Goal: Learn about a topic

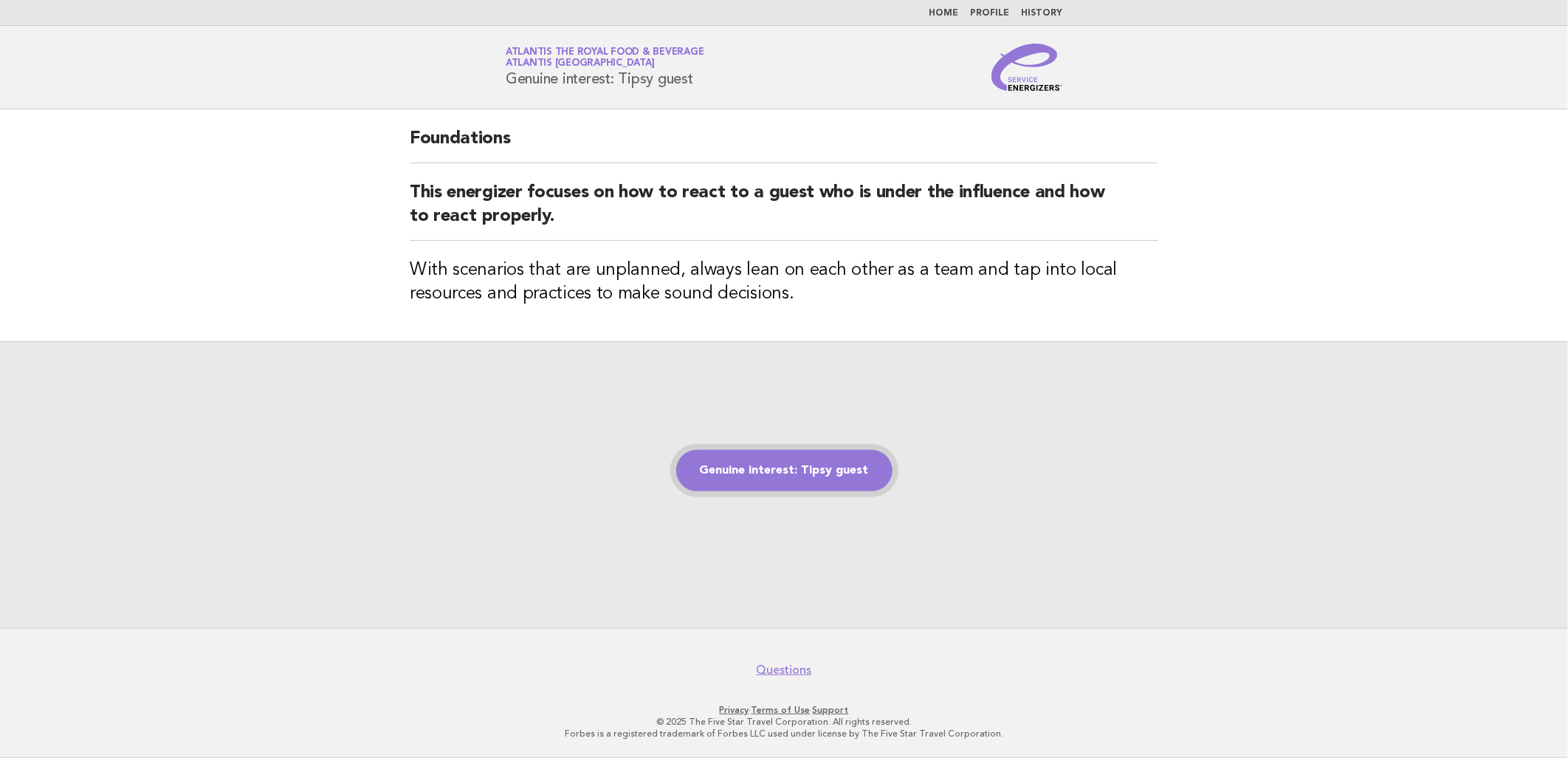
click at [794, 477] on link "Genuine interest: Tipsy guest" at bounding box center [785, 470] width 217 height 41
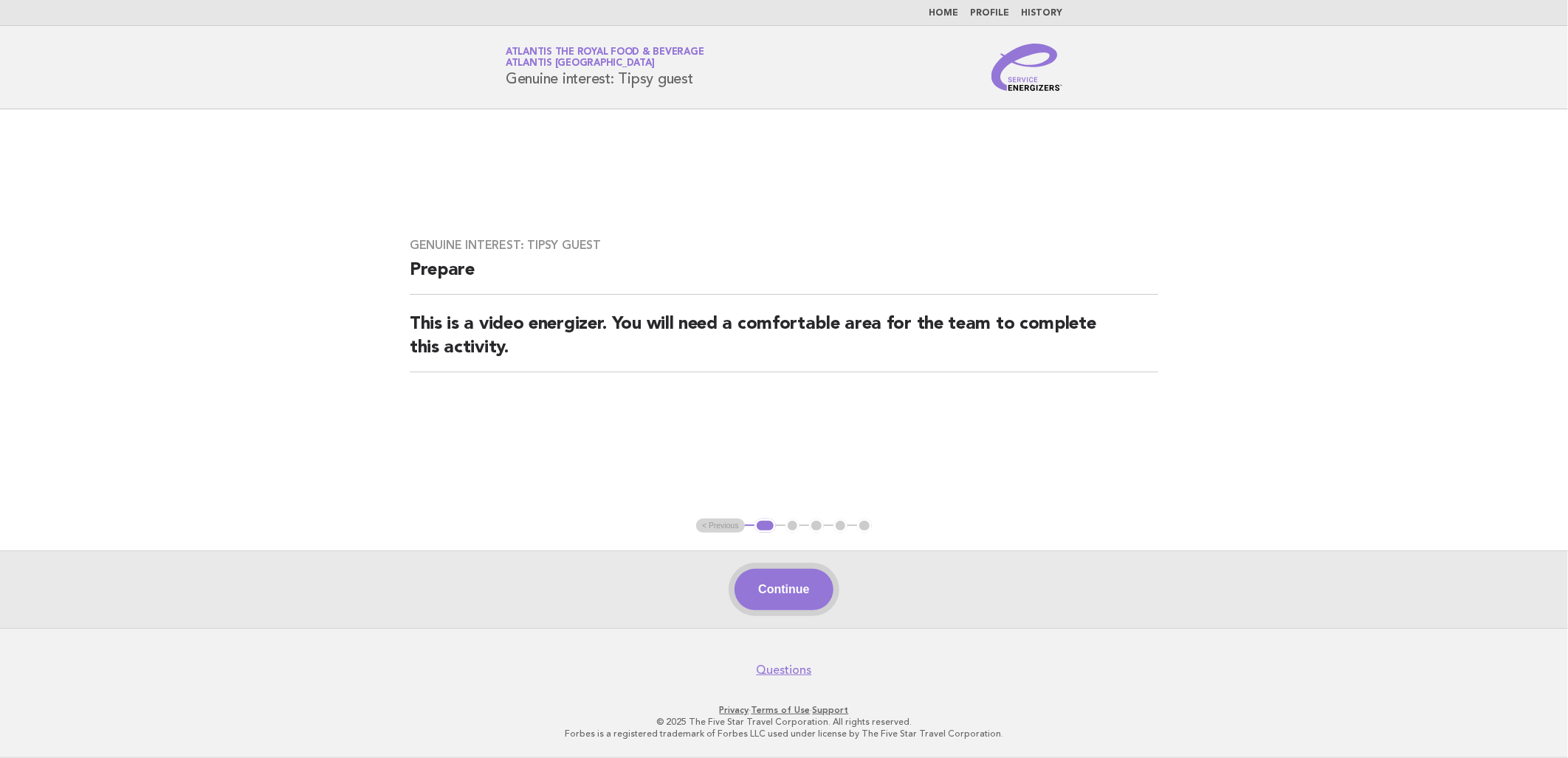
click at [798, 591] on button "Continue" at bounding box center [784, 589] width 98 height 41
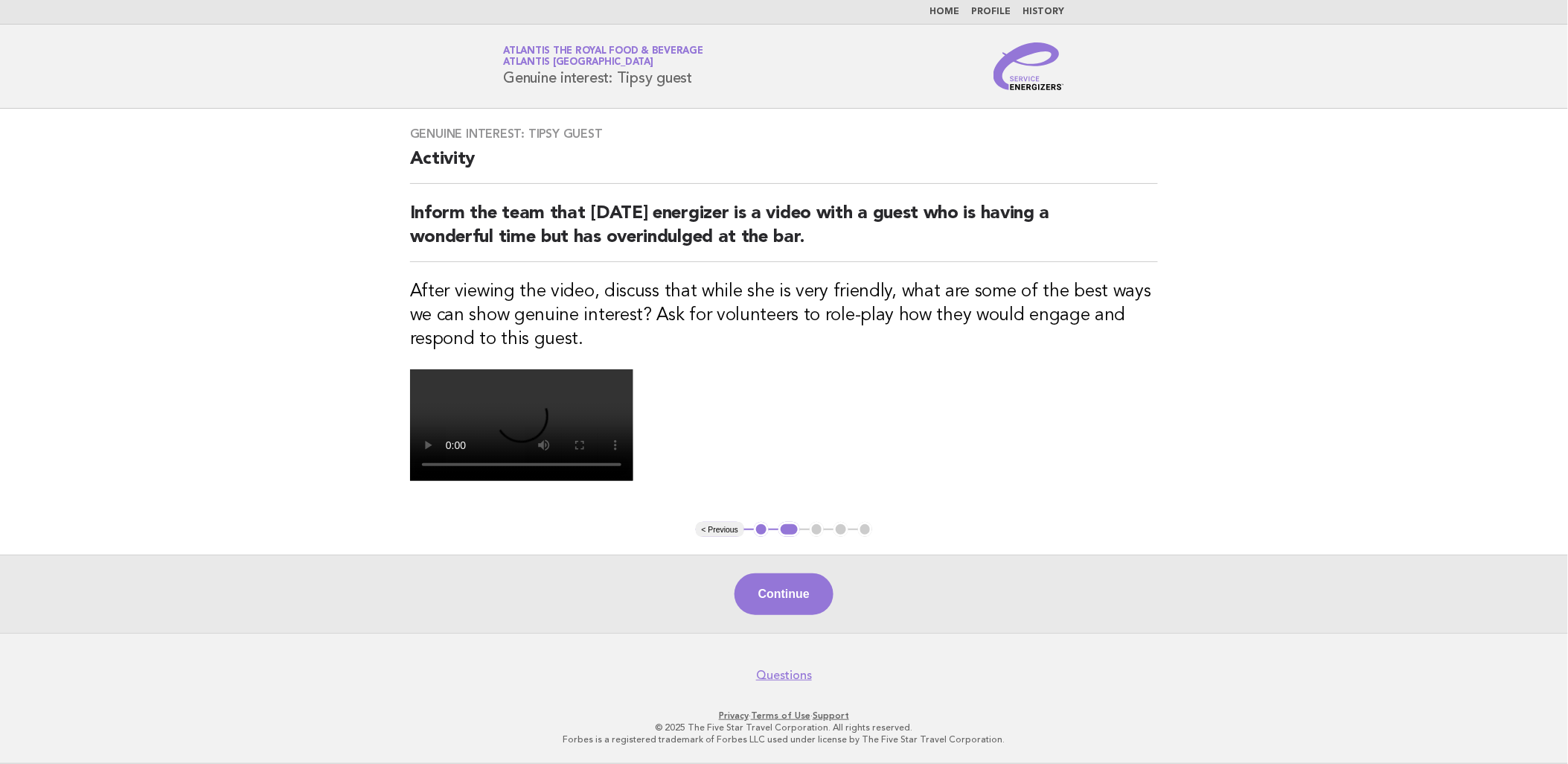
scroll to position [312, 0]
click at [804, 579] on button "Continue" at bounding box center [784, 593] width 99 height 41
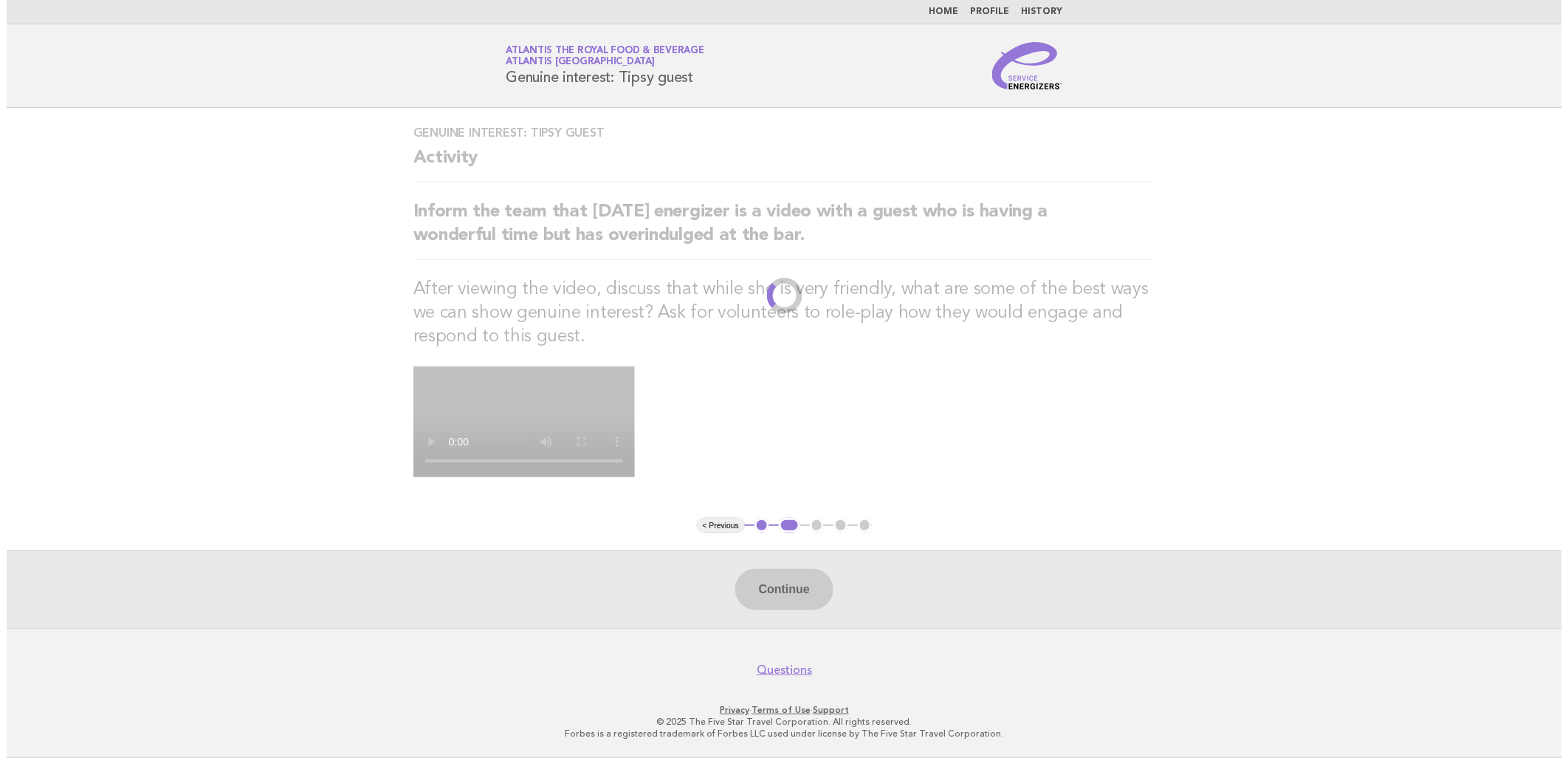
scroll to position [0, 0]
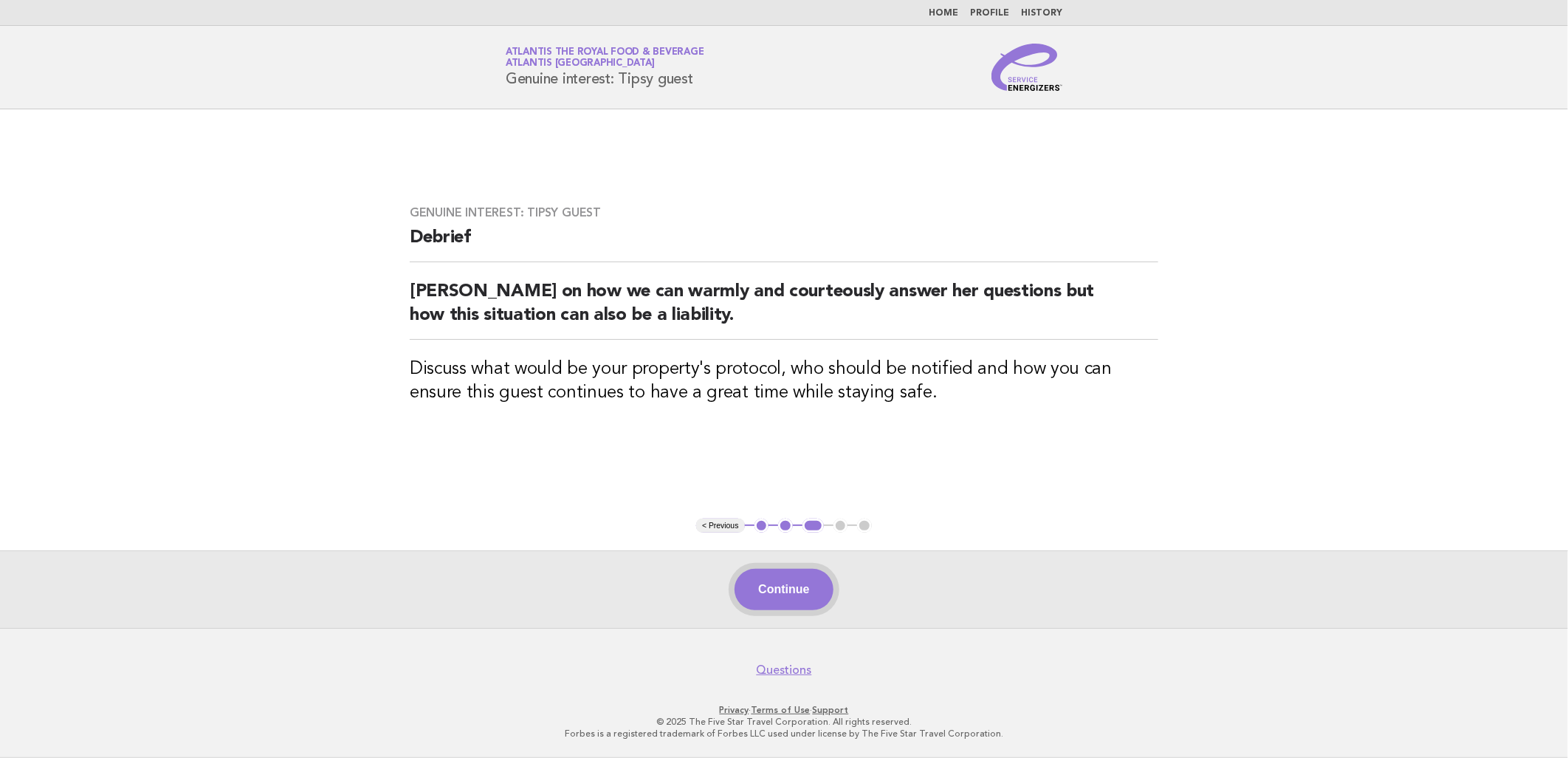
click at [803, 585] on button "Continue" at bounding box center [784, 589] width 98 height 41
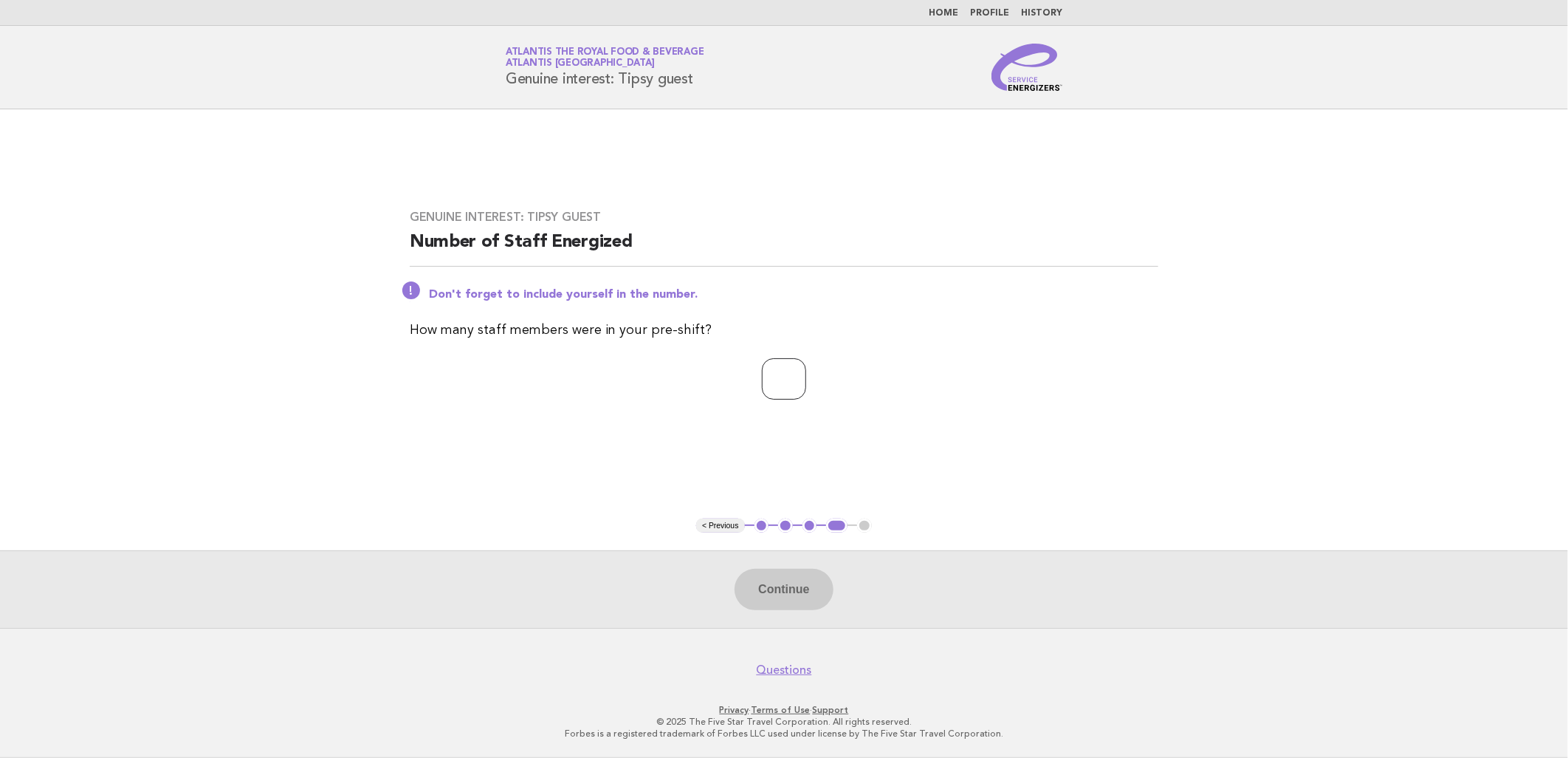
click at [788, 389] on input "number" at bounding box center [784, 378] width 45 height 41
type input "**"
click at [776, 582] on button "Continue" at bounding box center [784, 589] width 98 height 41
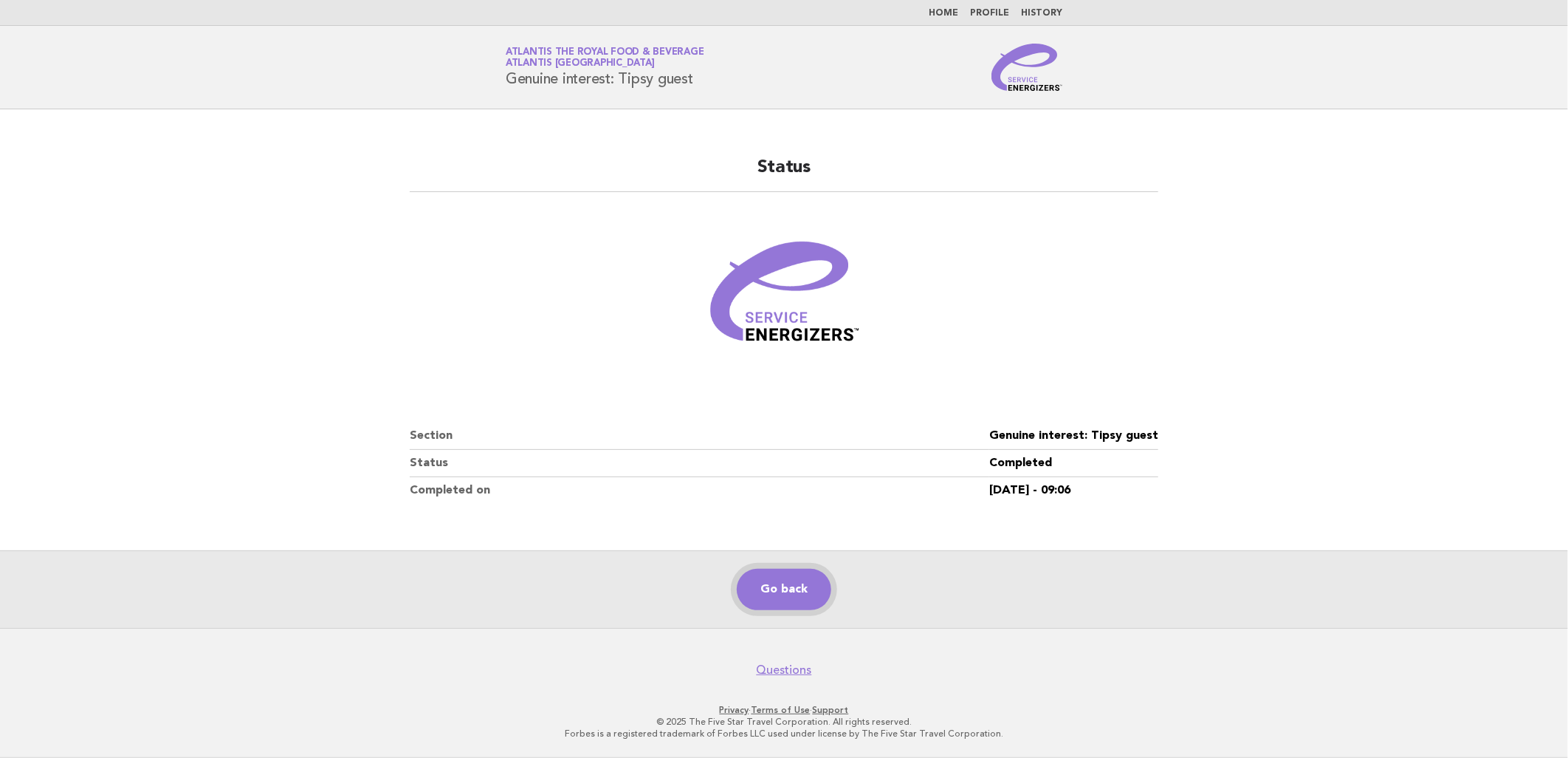
drag, startPoint x: 783, startPoint y: 601, endPoint x: 771, endPoint y: 582, distance: 22.5
click at [783, 601] on link "Go back" at bounding box center [784, 589] width 94 height 41
